Goal: Check status

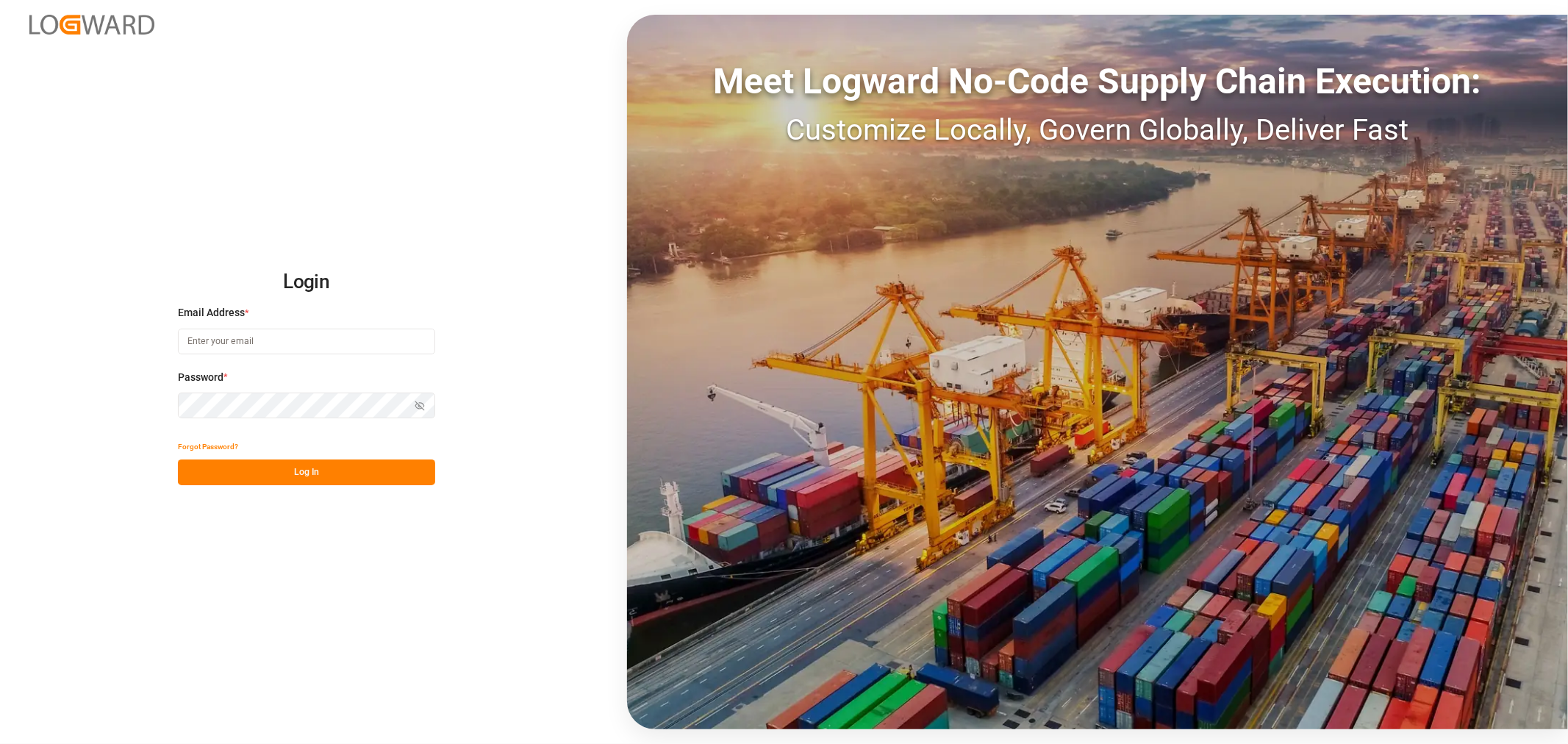
type input "[EMAIL_ADDRESS][DOMAIN_NAME]"
click at [305, 478] on button "Log In" at bounding box center [306, 472] width 257 height 26
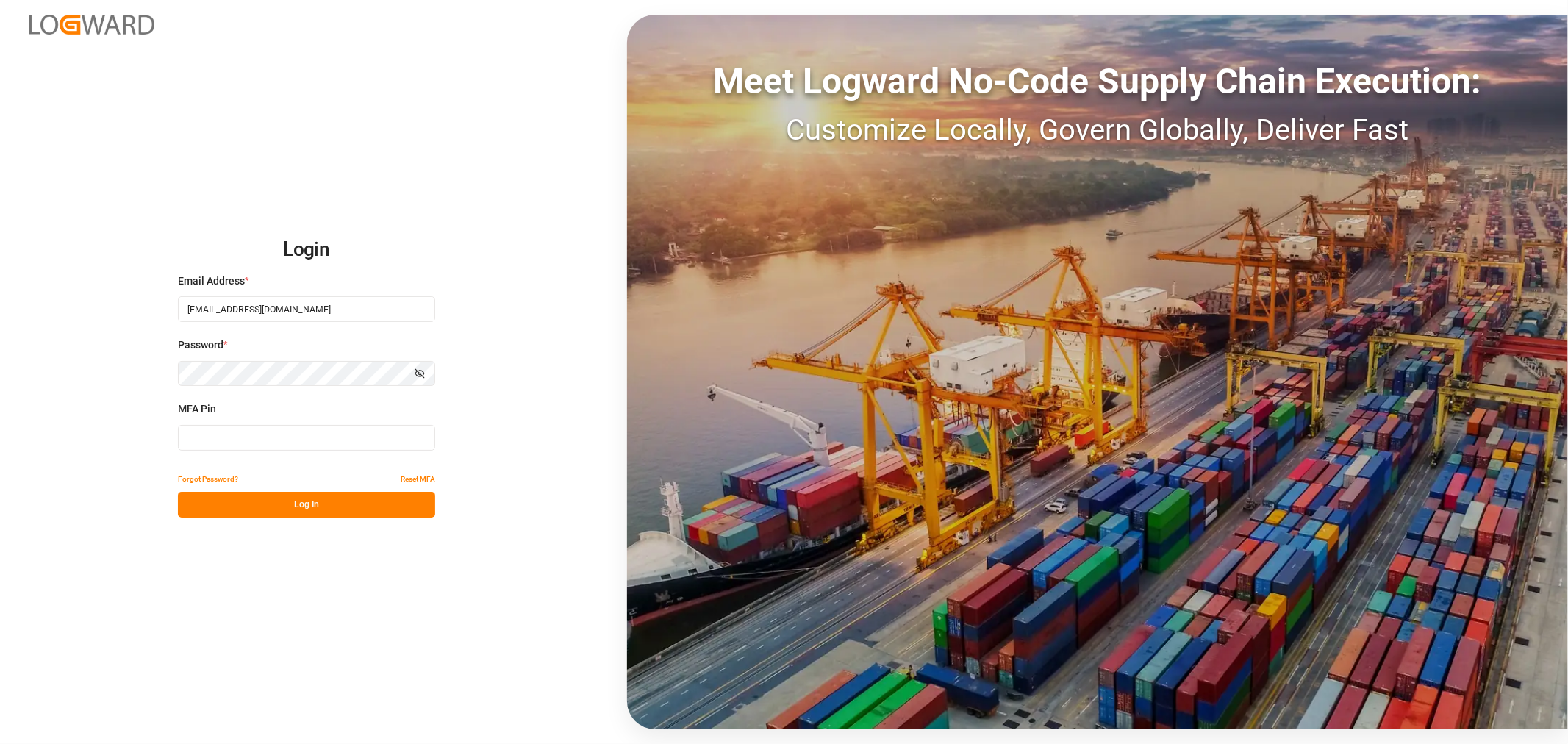
click at [257, 428] on input at bounding box center [306, 438] width 257 height 26
type input "189435"
click at [295, 510] on button "Log In" at bounding box center [306, 504] width 257 height 26
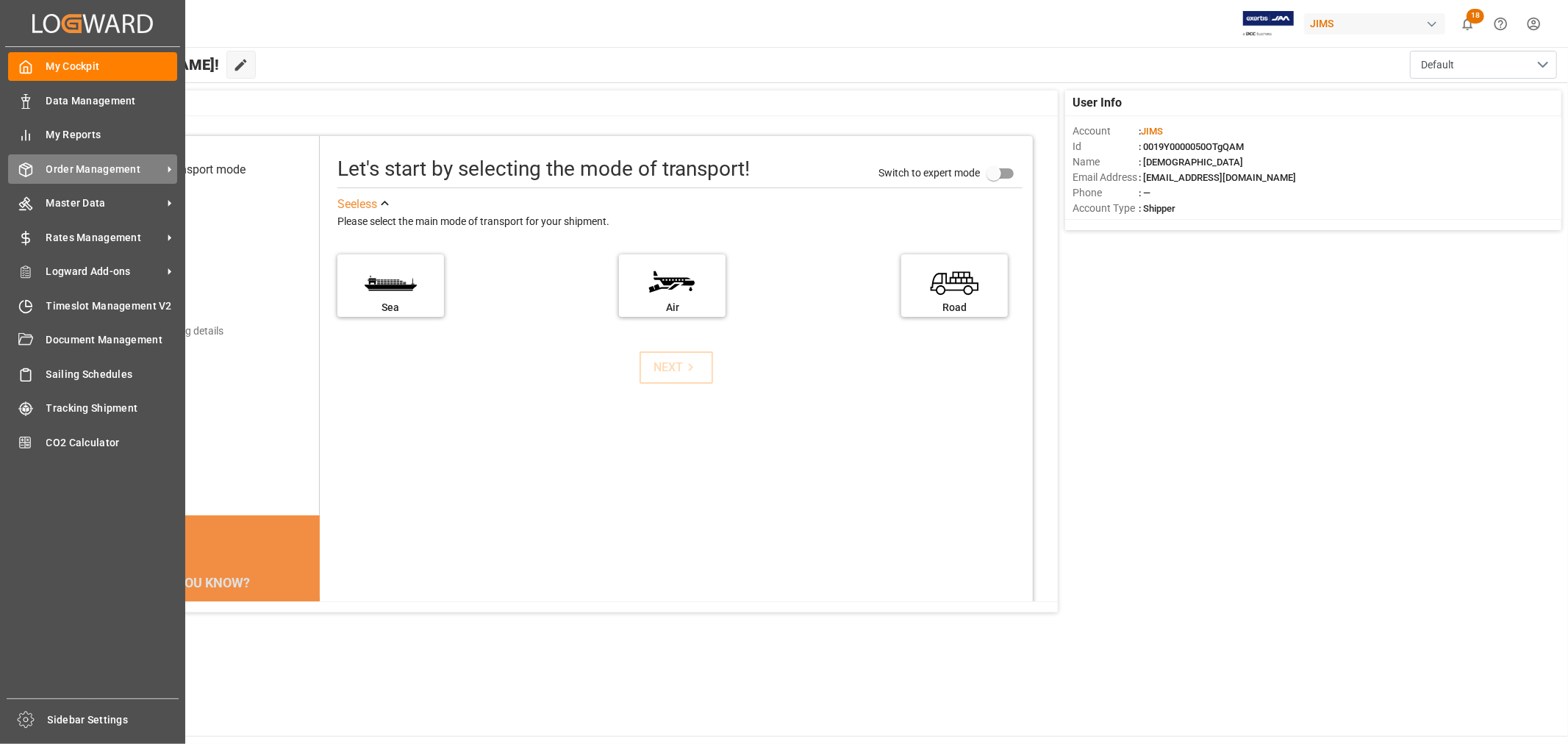
click at [90, 165] on span "Order Management" at bounding box center [104, 170] width 116 height 16
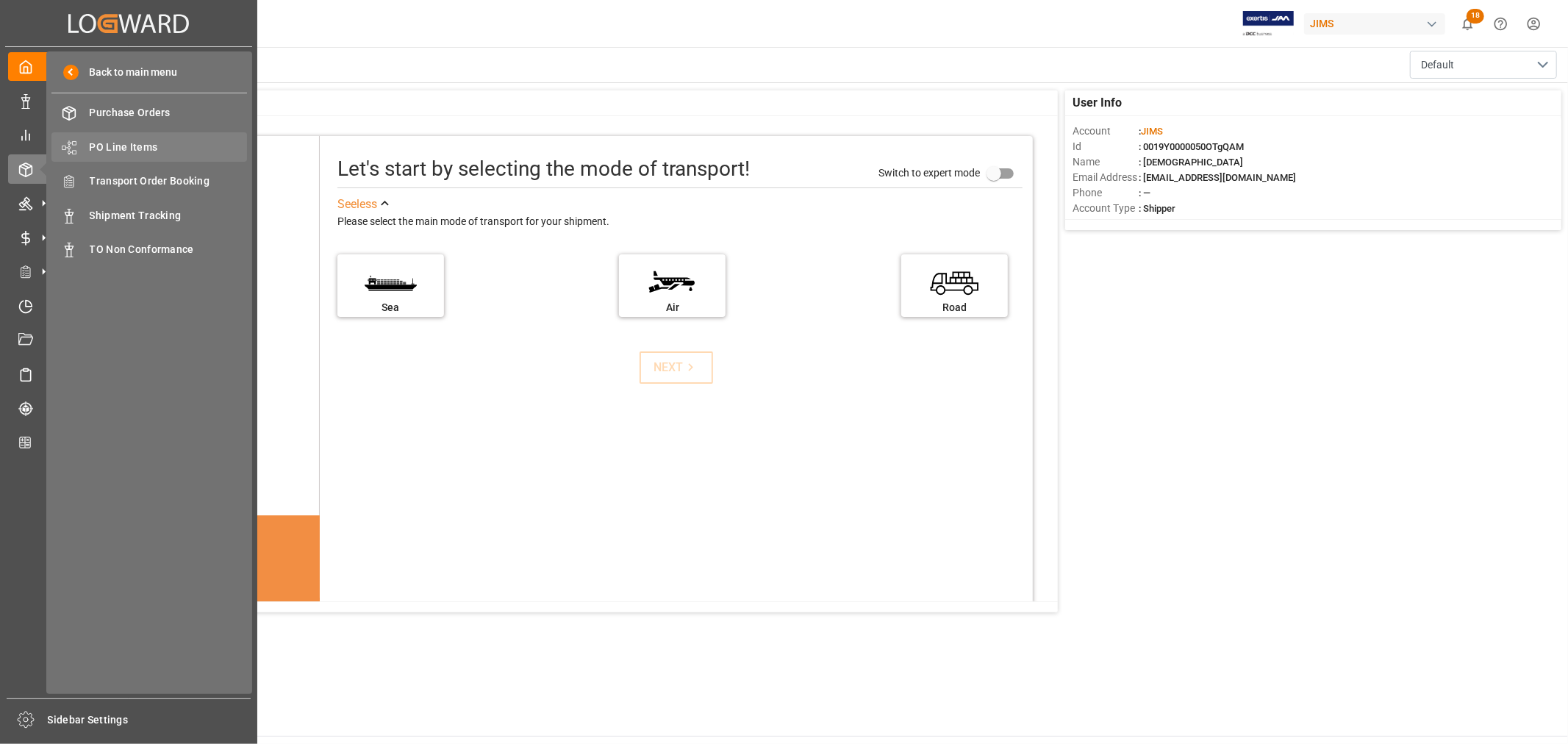
click at [130, 148] on span "PO Line Items" at bounding box center [169, 148] width 158 height 16
